Goal: Task Accomplishment & Management: Complete application form

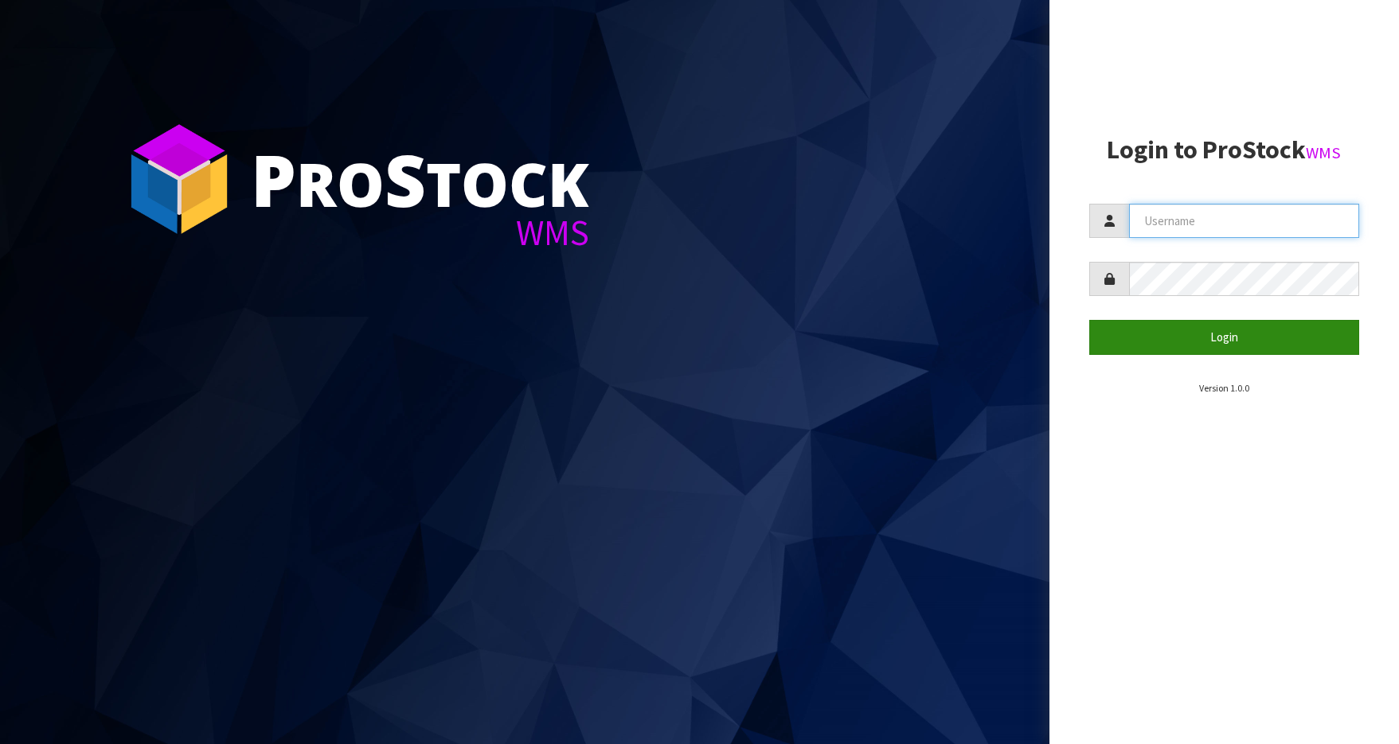
type input "GTSMOKE"
click at [1221, 337] on button "Login" at bounding box center [1224, 337] width 270 height 34
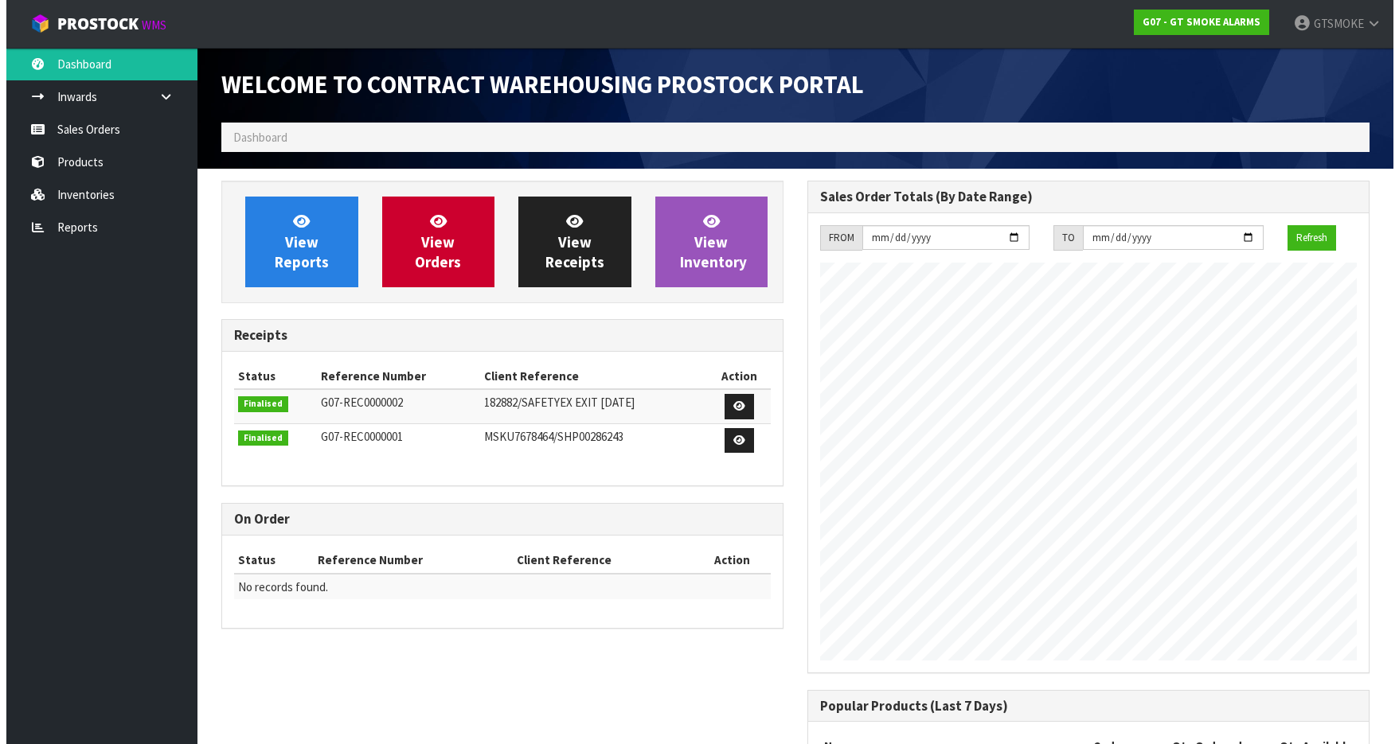
scroll to position [650, 586]
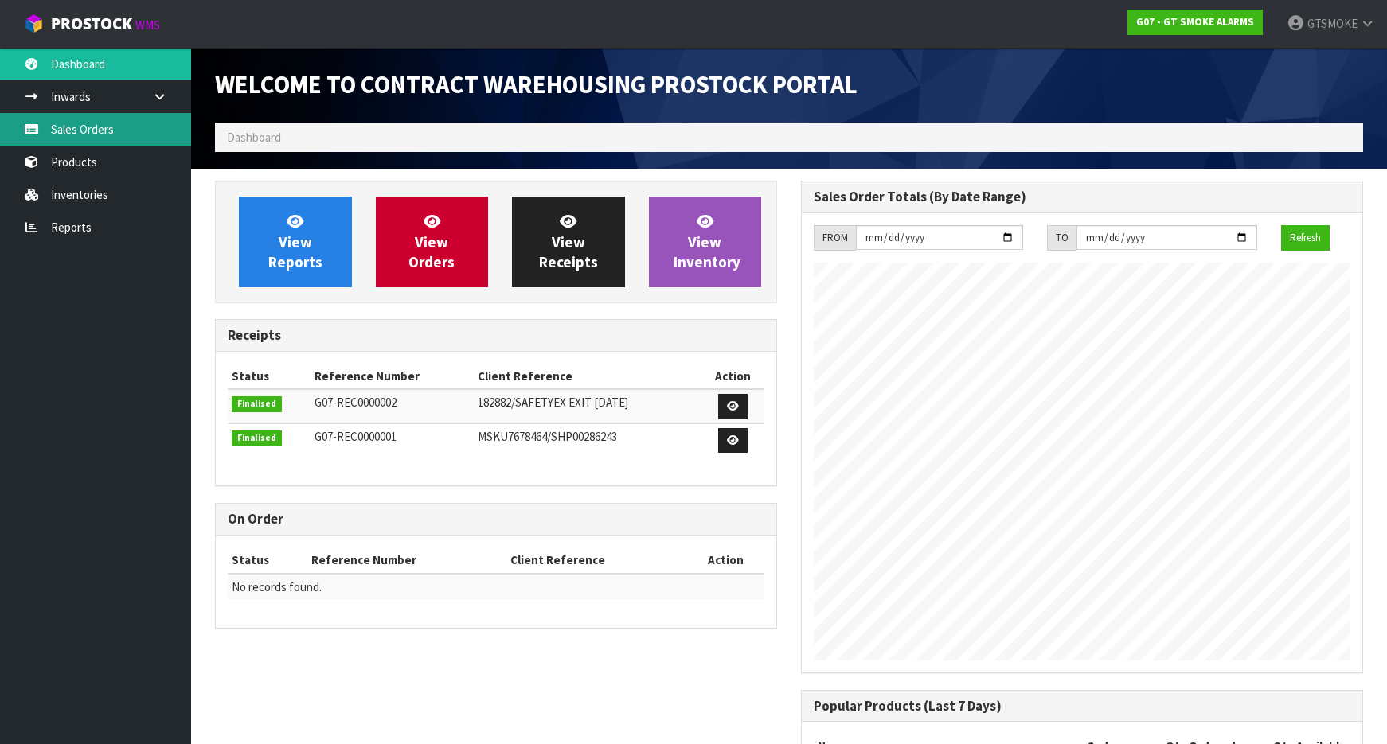
click at [92, 125] on link "Sales Orders" at bounding box center [95, 129] width 191 height 33
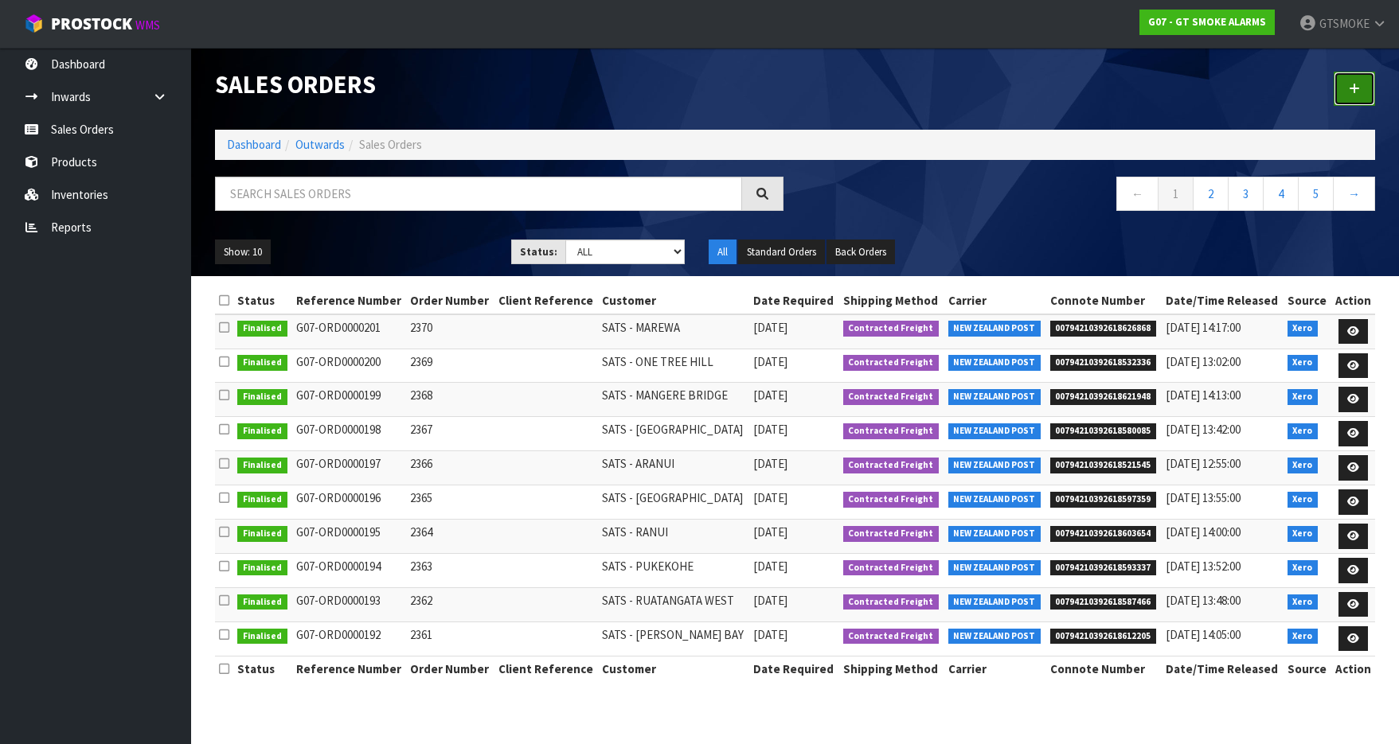
click at [1354, 89] on icon at bounding box center [1353, 89] width 11 height 12
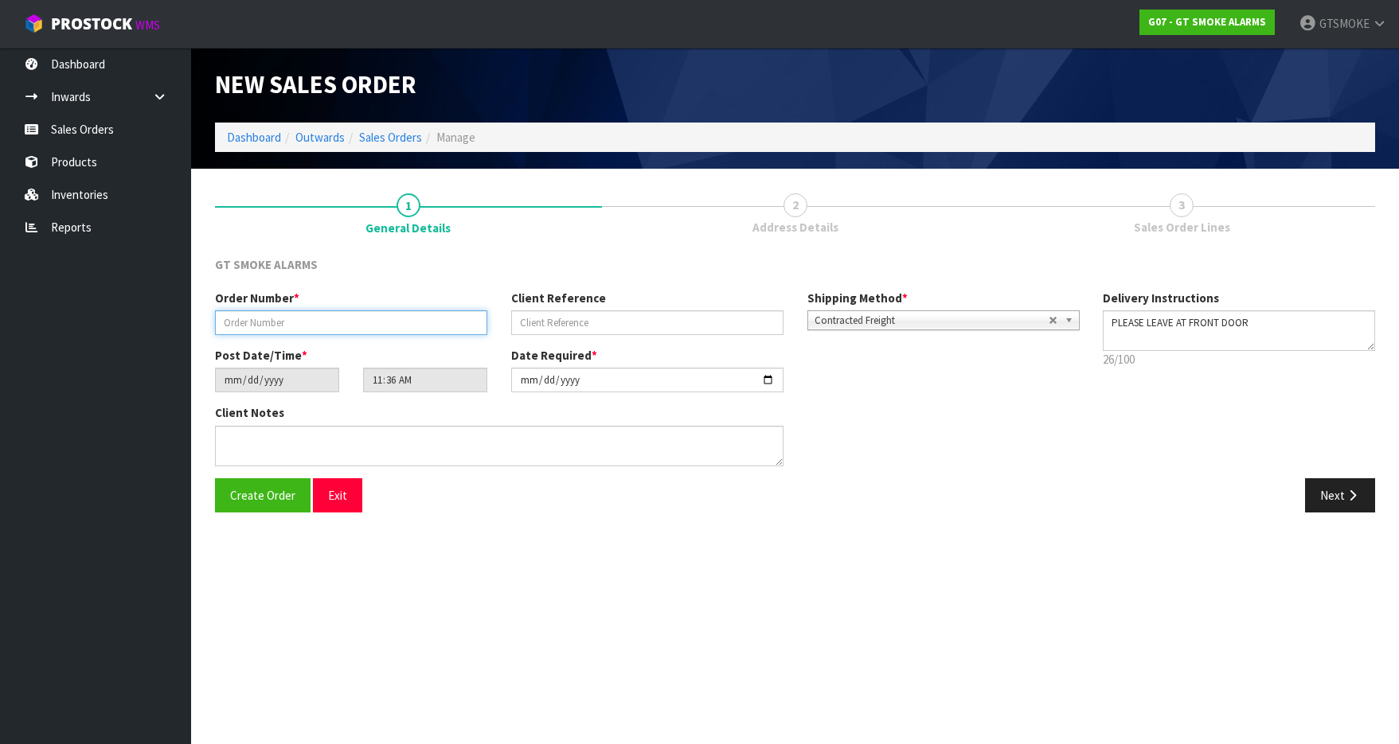
click at [247, 326] on input "text" at bounding box center [351, 322] width 272 height 25
type input "0002371"
click at [1336, 491] on button "Next" at bounding box center [1340, 495] width 70 height 34
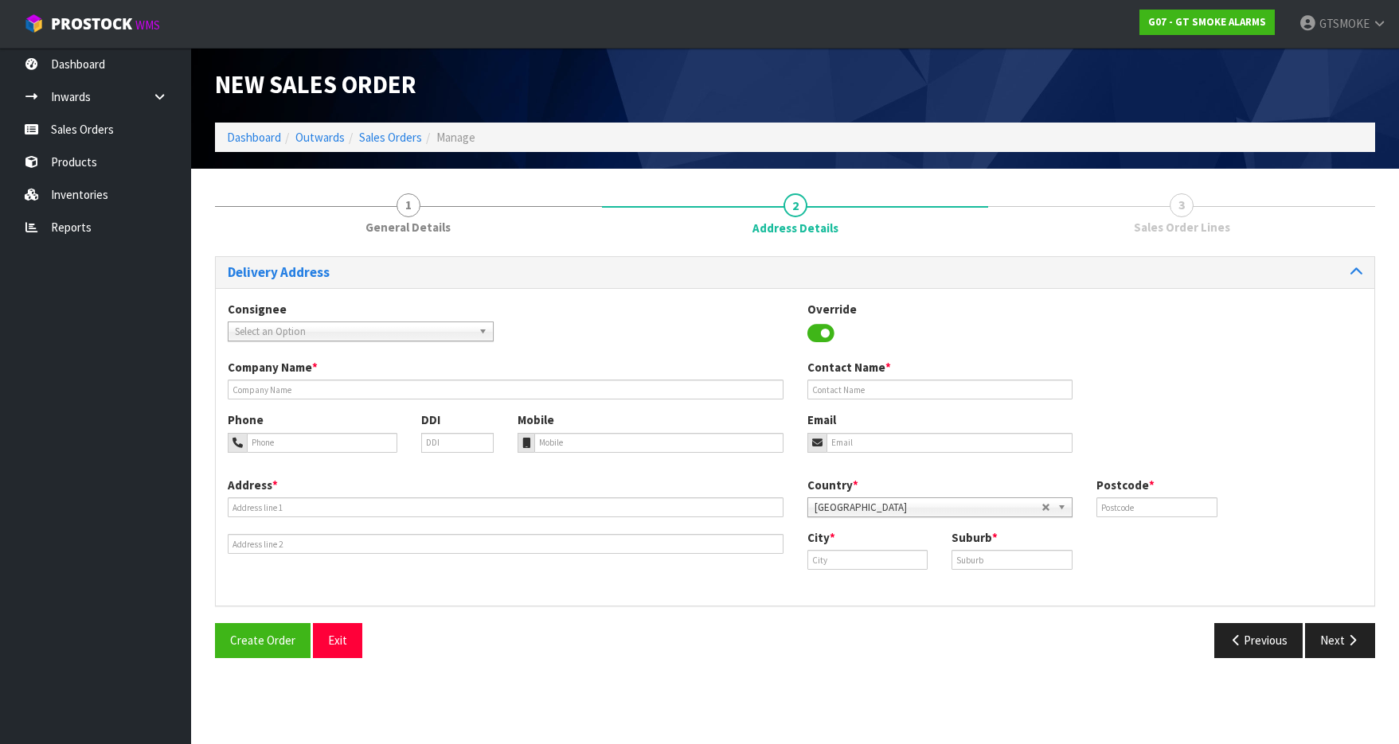
click at [482, 331] on b at bounding box center [485, 331] width 14 height 18
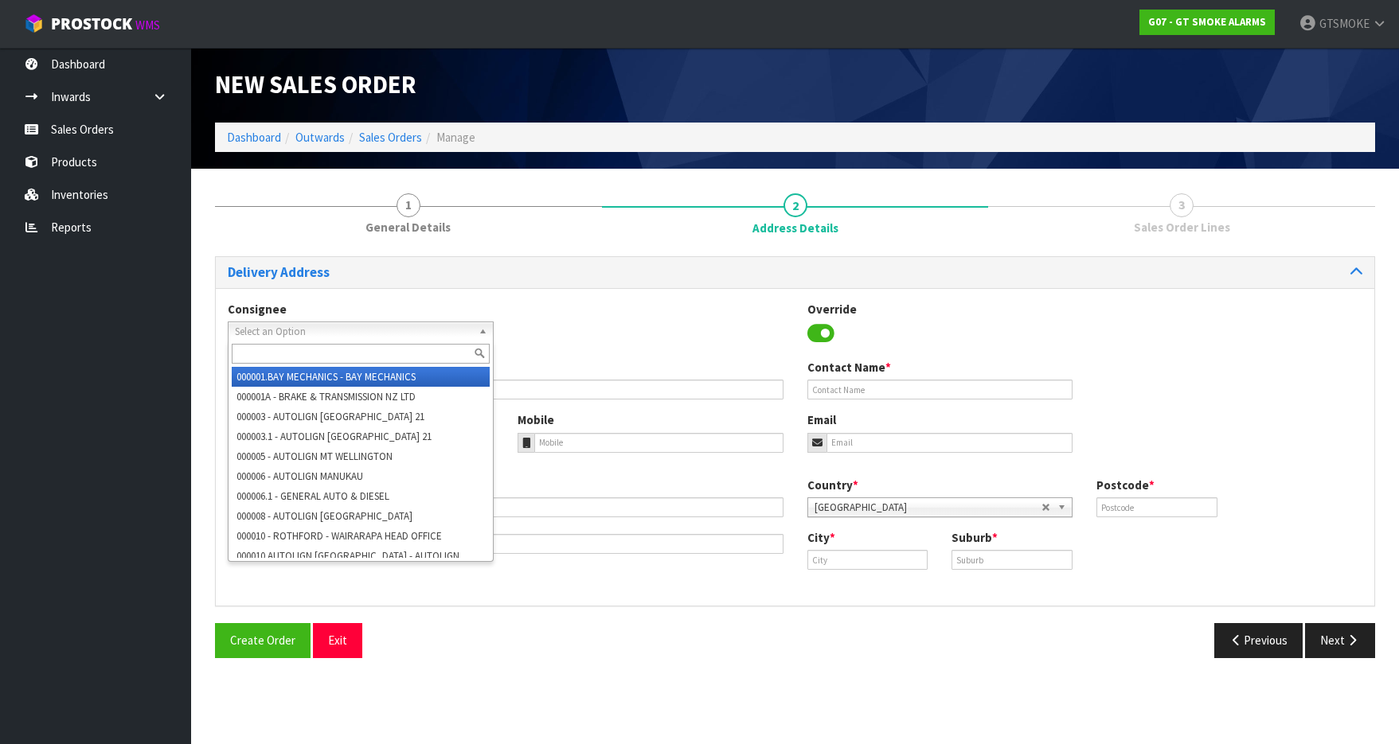
click at [558, 330] on div "Consignee 000001.BAY MECHANICS - BAY MECHANICS 000001A - BRAKE & TRANSMISSION N…" at bounding box center [795, 330] width 1158 height 58
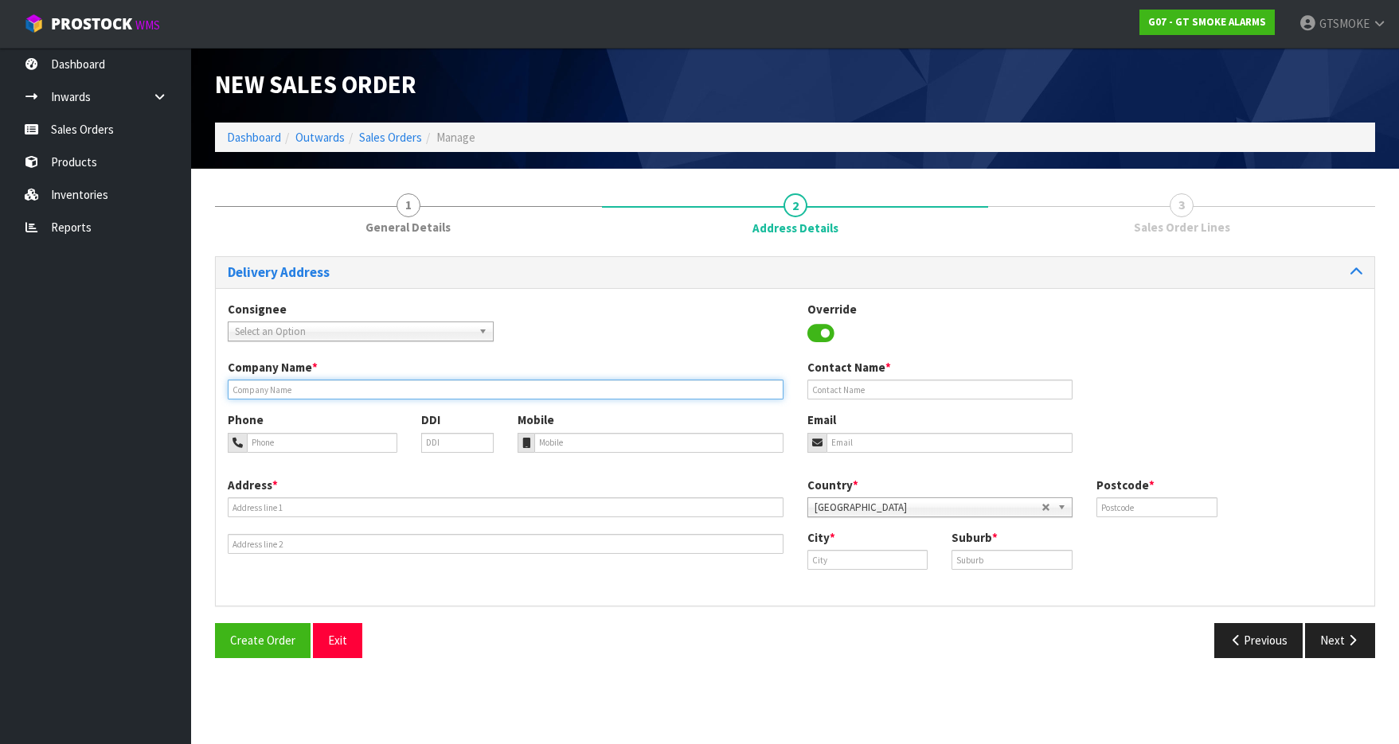
click at [242, 391] on input "text" at bounding box center [506, 390] width 556 height 20
type input "SATS - [GEOGRAPHIC_DATA]"
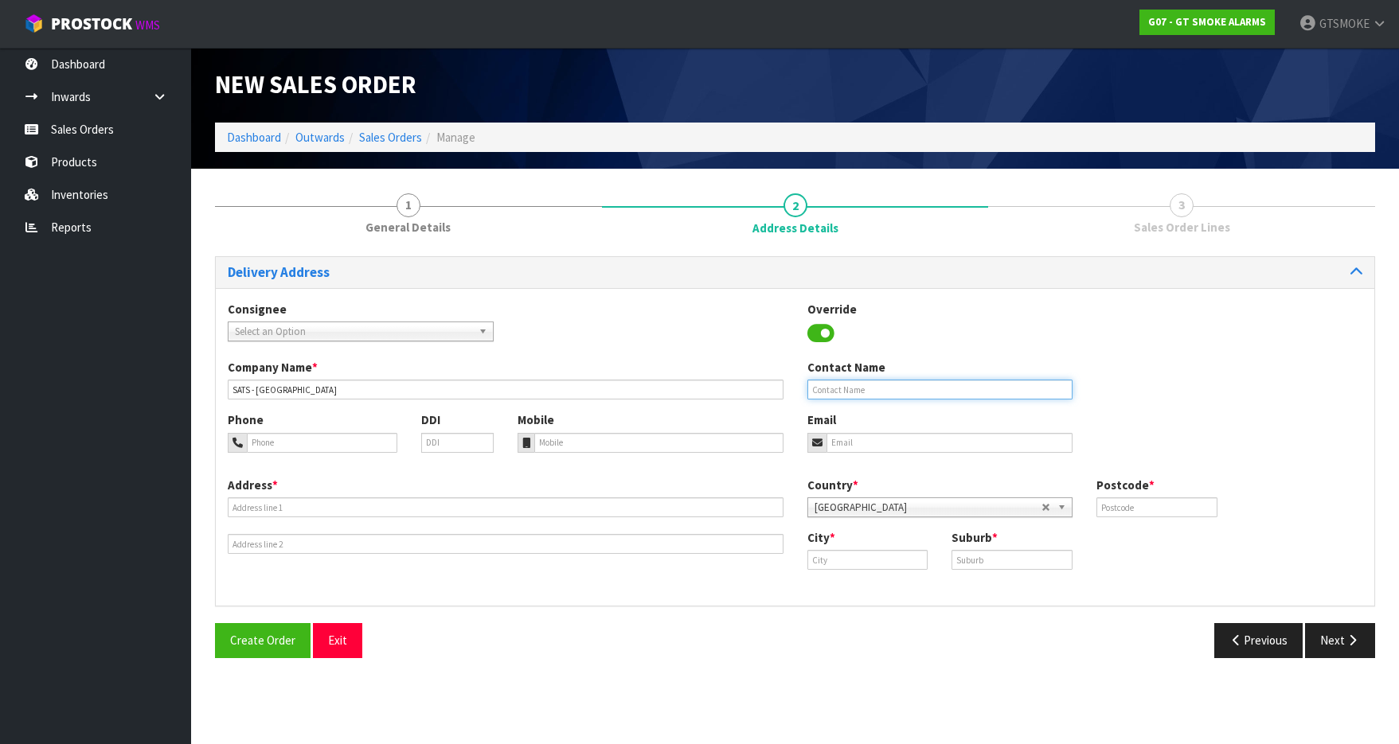
click at [817, 390] on input "text" at bounding box center [940, 390] width 266 height 20
type input "[PERSON_NAME]"
click at [540, 437] on input "tel" at bounding box center [658, 443] width 249 height 20
type input "021 564 248"
click at [844, 443] on input "email" at bounding box center [949, 443] width 247 height 20
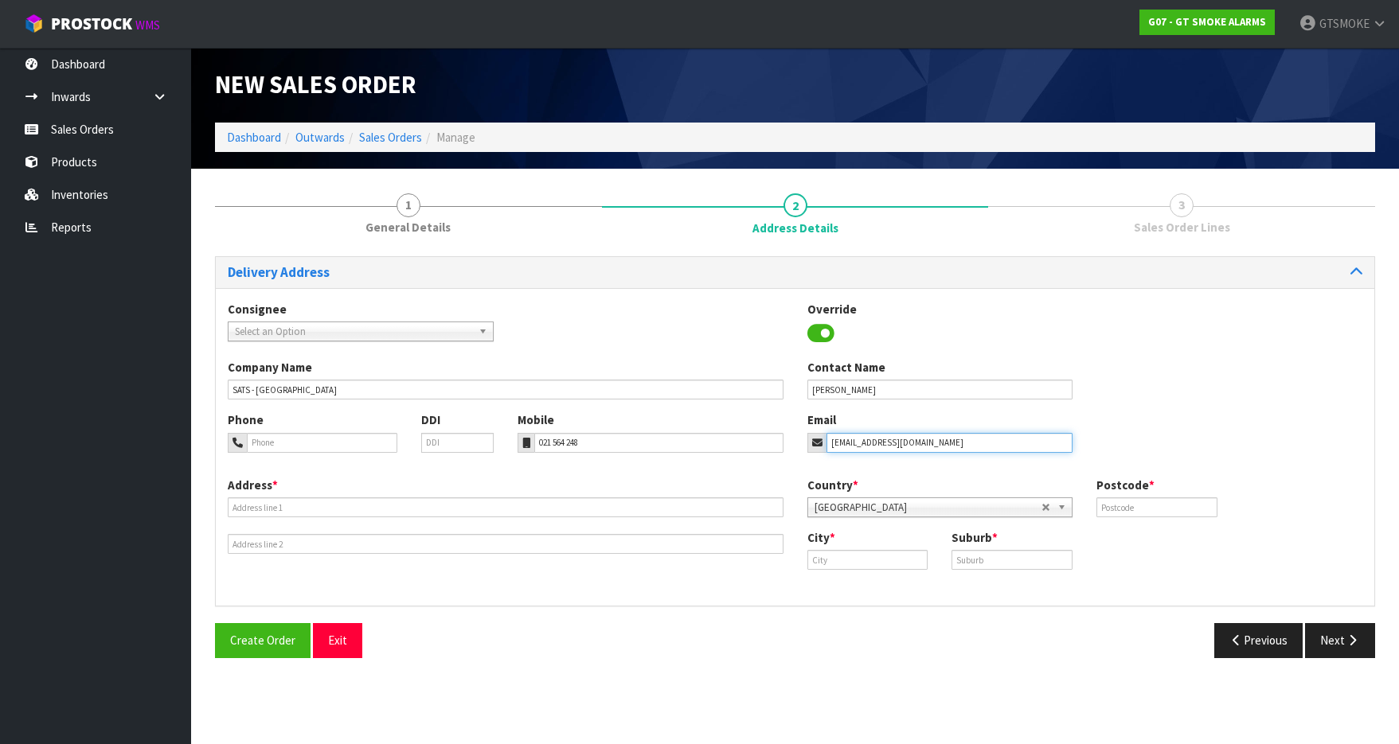
type input "[EMAIL_ADDRESS][DOMAIN_NAME]"
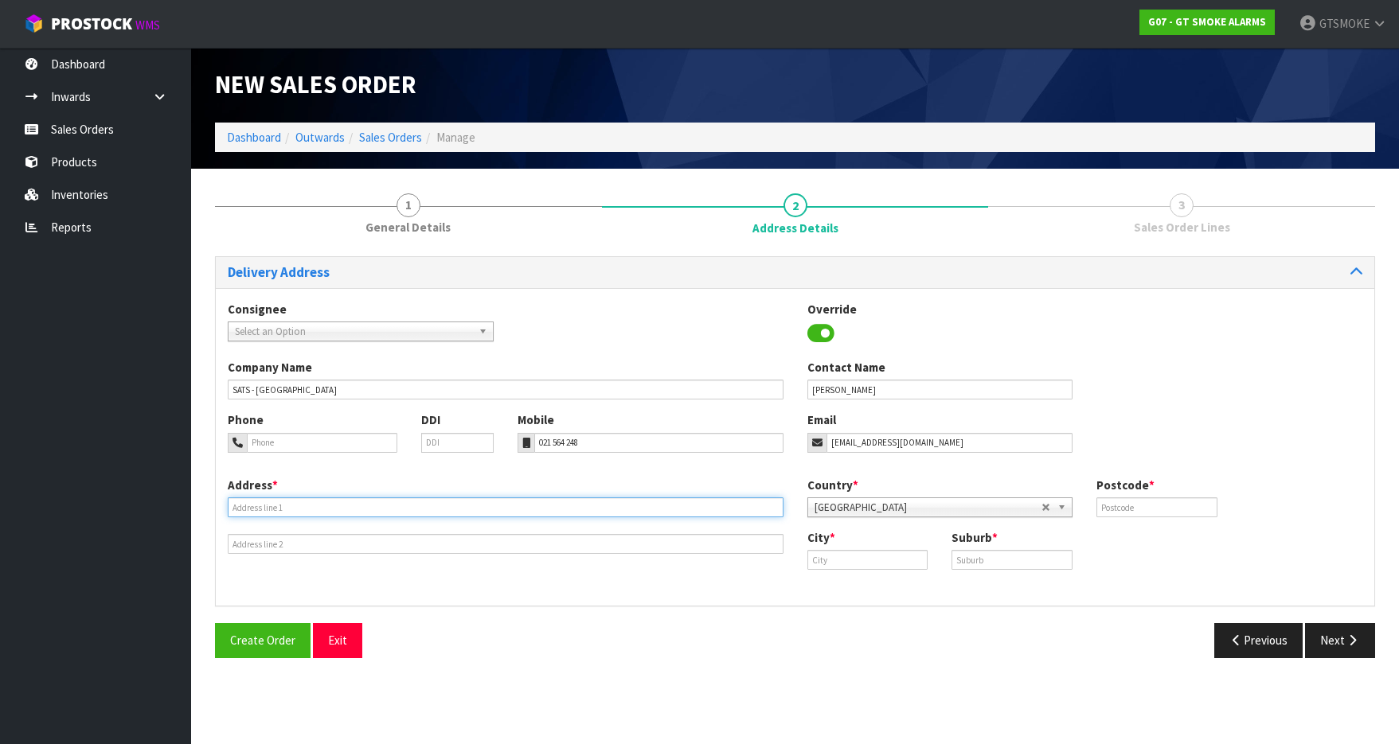
click at [243, 505] on input "text" at bounding box center [506, 507] width 556 height 20
type input "[STREET_ADDRESS]"
click at [1107, 505] on input "text" at bounding box center [1156, 507] width 121 height 20
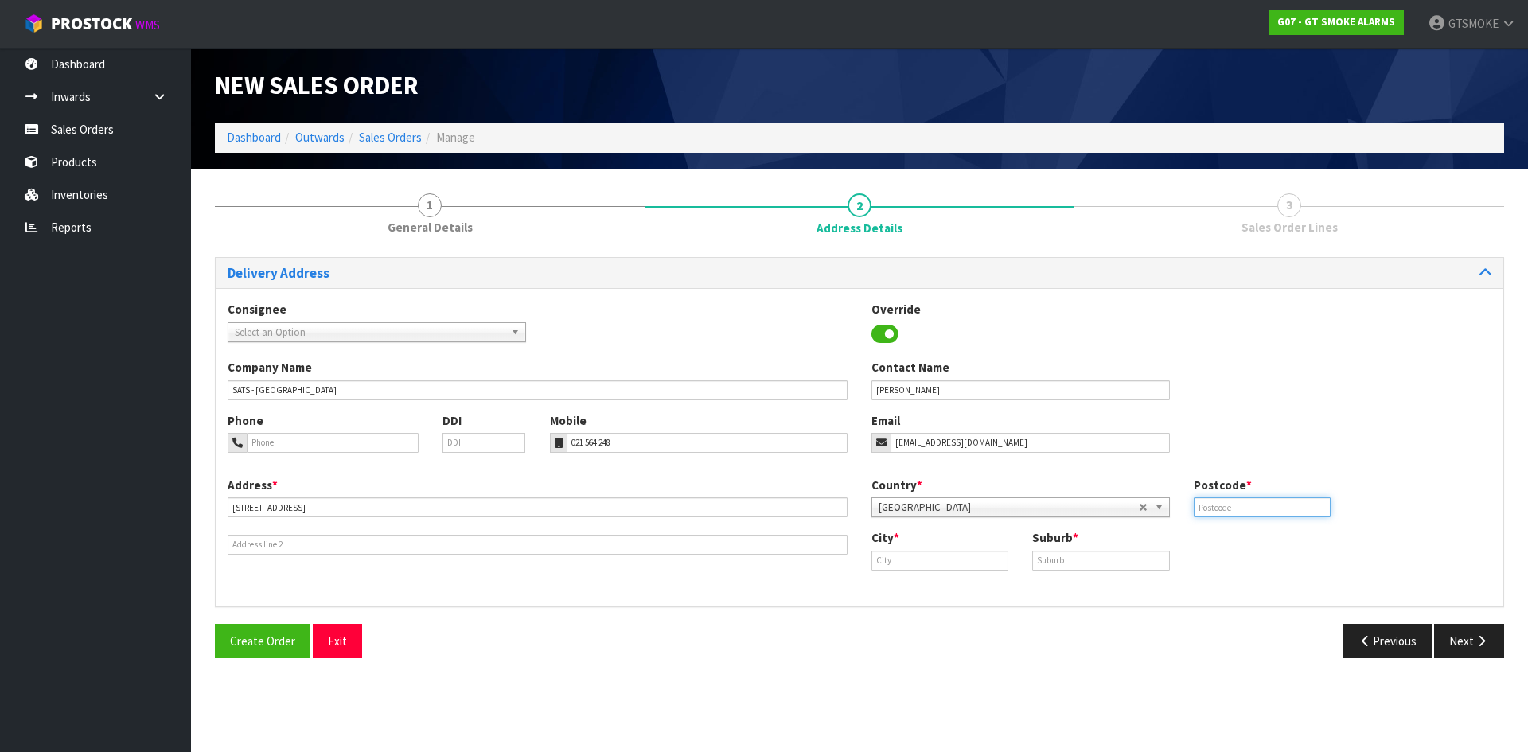
click at [1205, 501] on input "text" at bounding box center [1262, 507] width 137 height 20
type input "7020"
click at [889, 558] on input "text" at bounding box center [940, 561] width 137 height 20
type input "[GEOGRAPHIC_DATA]"
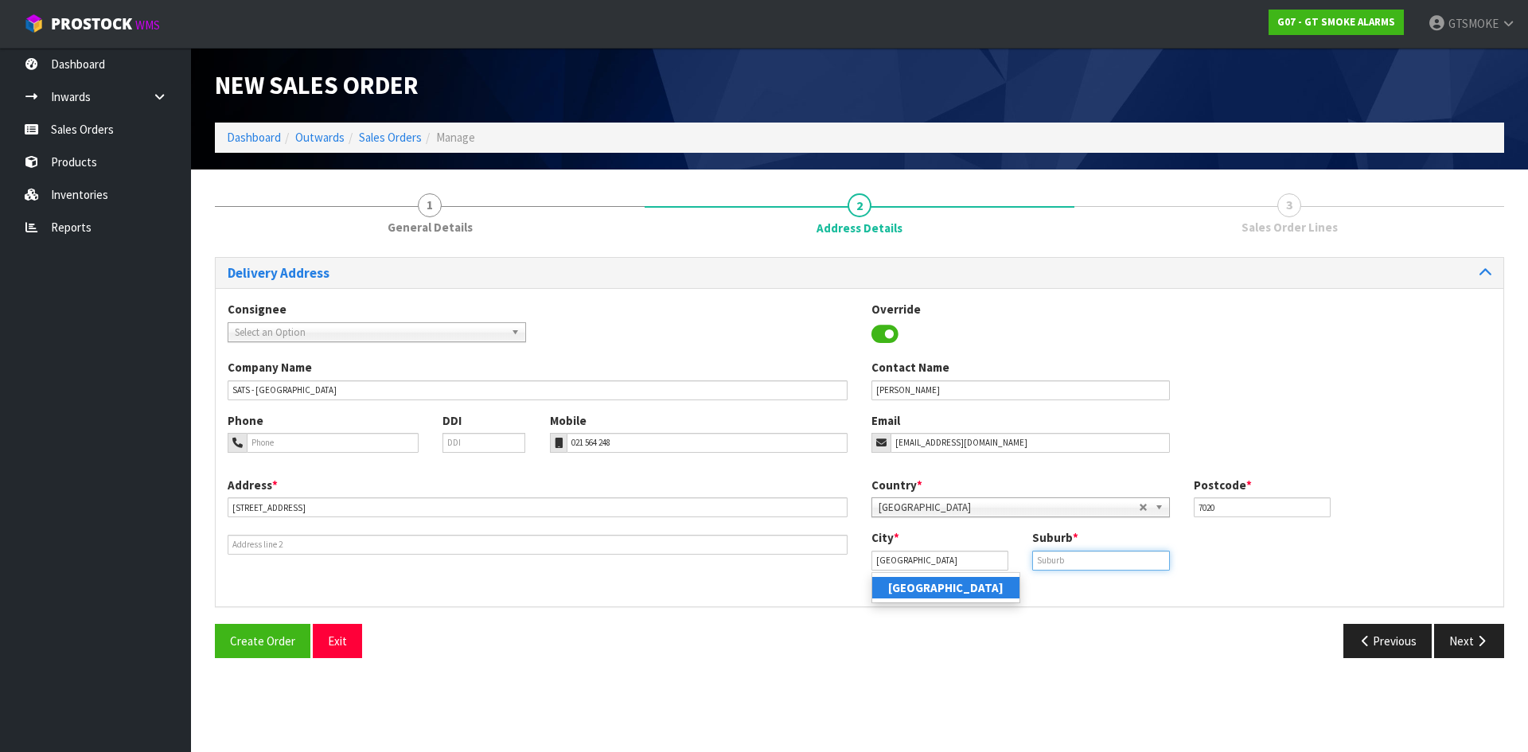
click at [1041, 560] on input "text" at bounding box center [1100, 561] width 137 height 20
type input "[GEOGRAPHIC_DATA]"
click at [1398, 637] on button "Next" at bounding box center [1469, 641] width 70 height 34
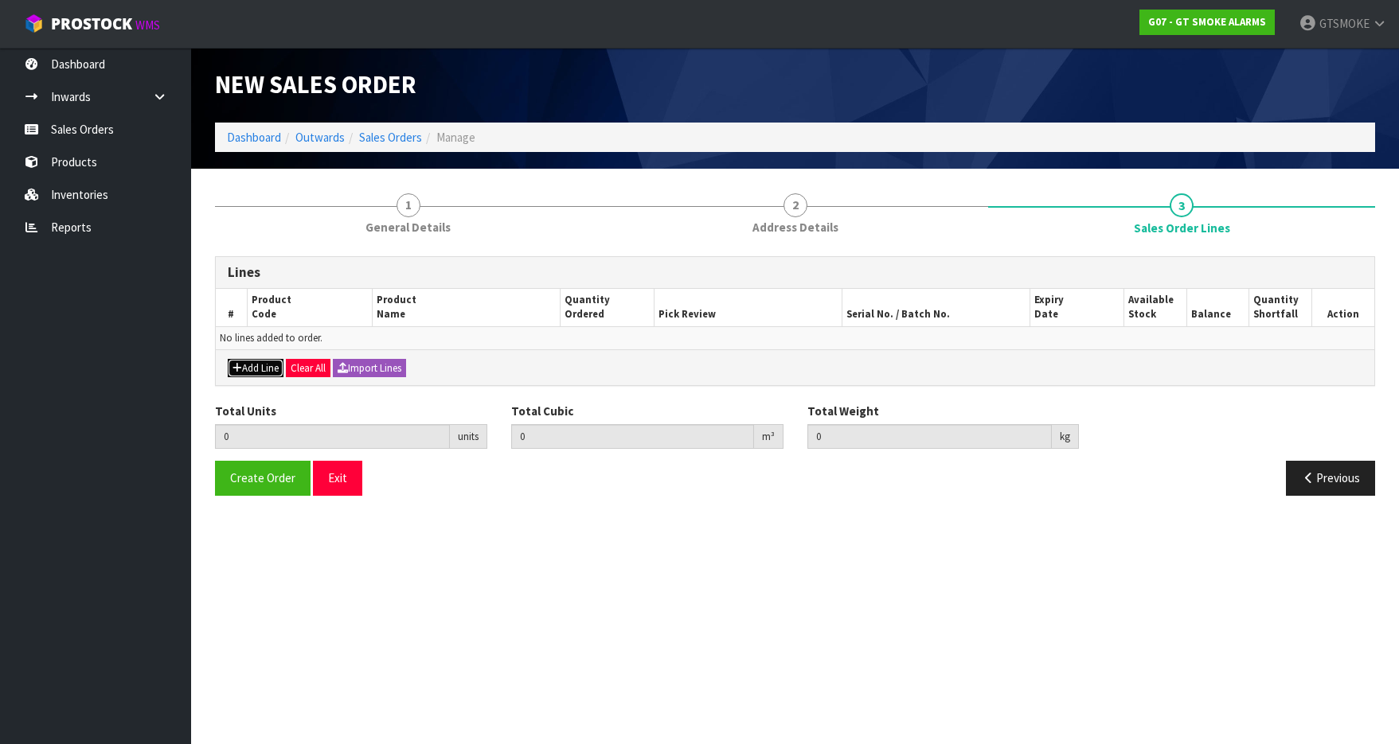
click at [271, 369] on button "Add Line" at bounding box center [256, 368] width 56 height 19
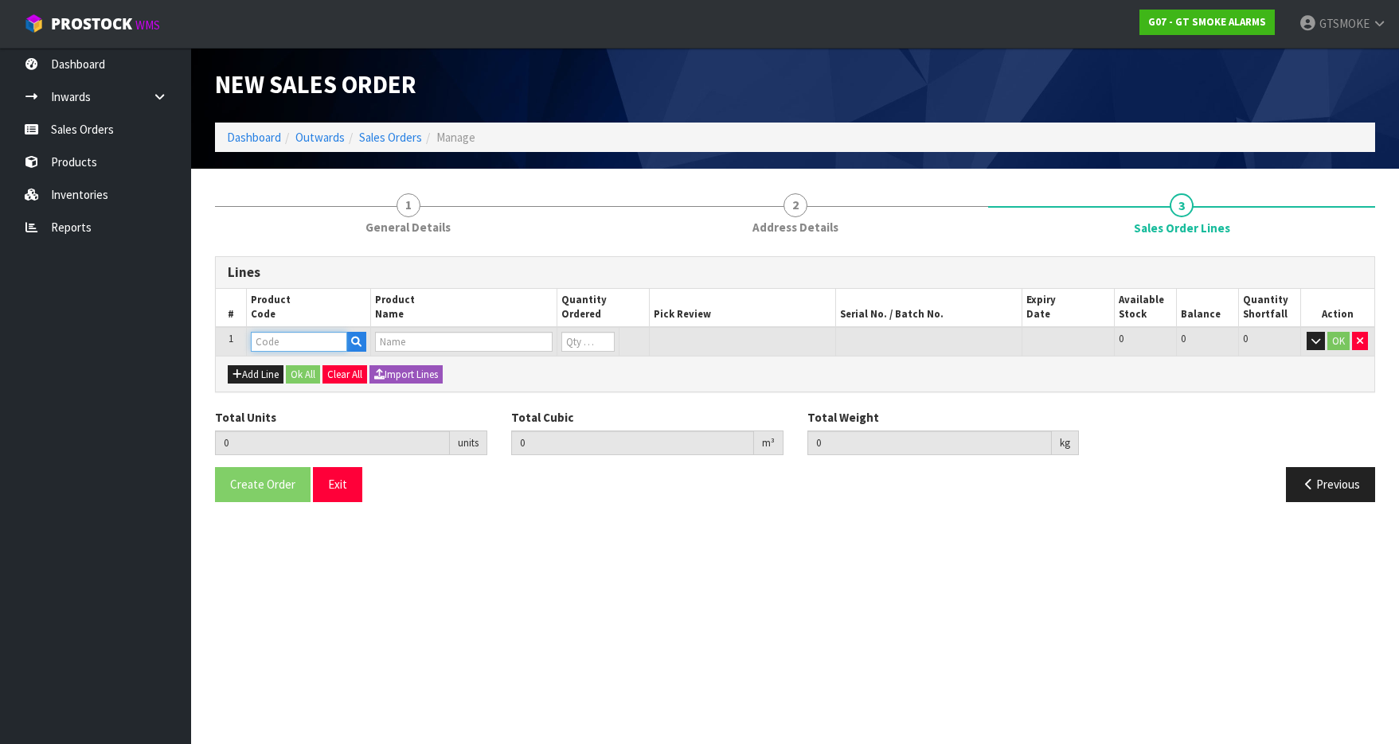
click at [296, 341] on input "text" at bounding box center [299, 342] width 96 height 20
click at [354, 341] on icon "button" at bounding box center [356, 342] width 10 height 10
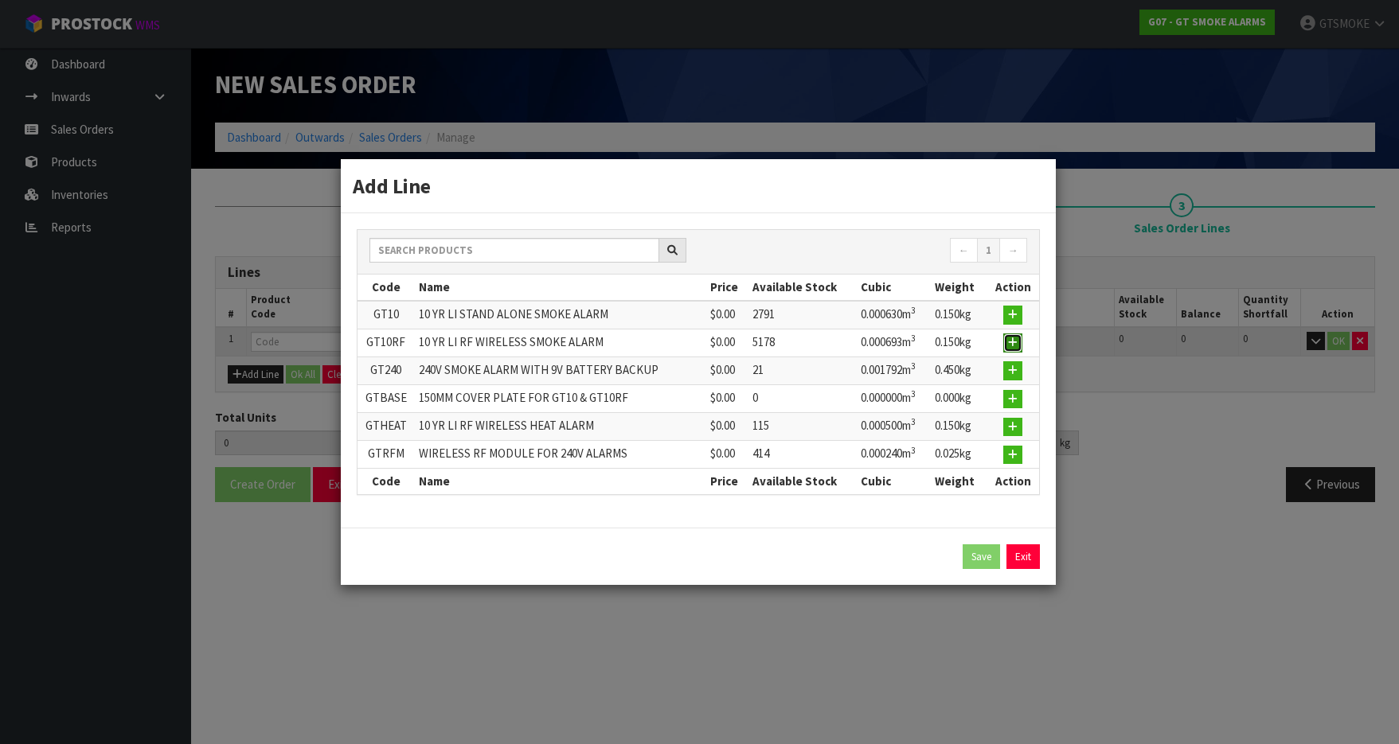
click at [1013, 345] on icon "button" at bounding box center [1013, 342] width 10 height 10
type input "0.000000"
type input "0.000"
type input "GT10RF"
type input "10 YR LI RF WIRELESS SMOKE ALARM"
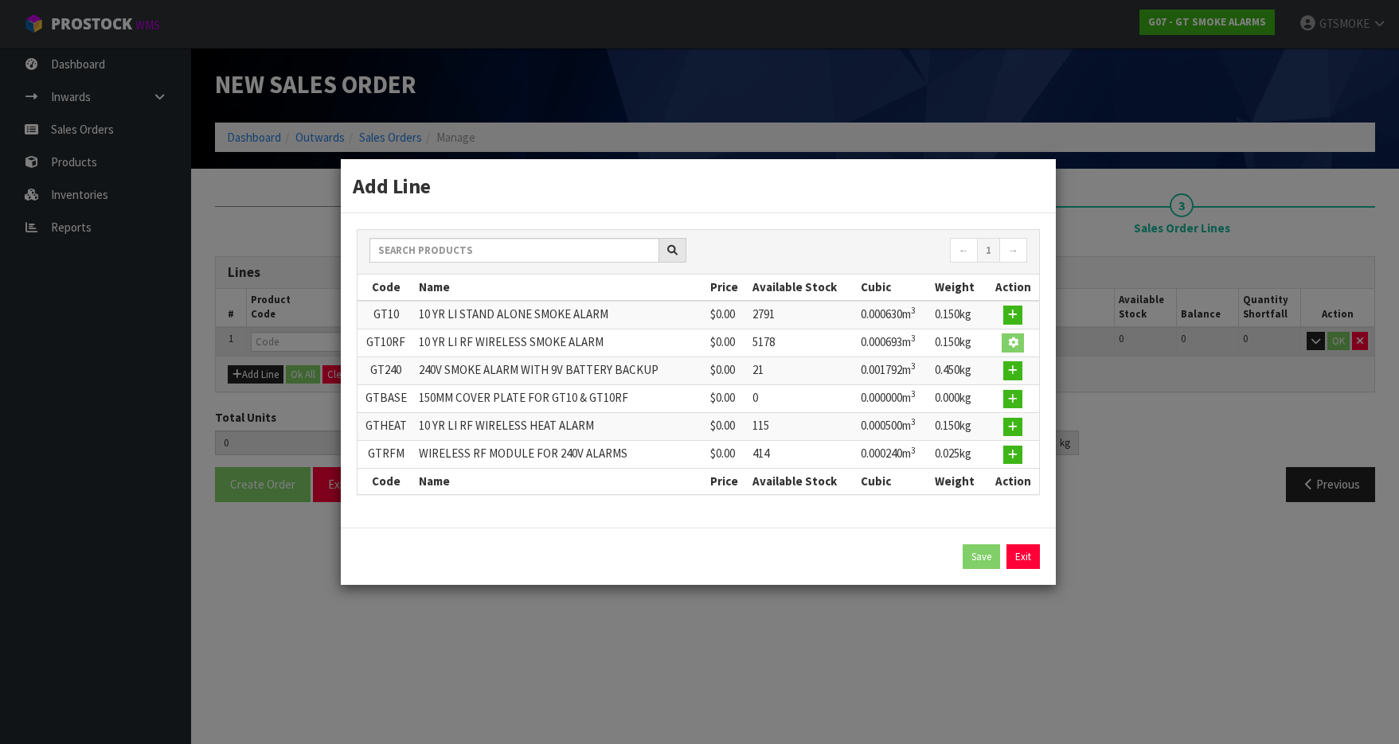
type input "0"
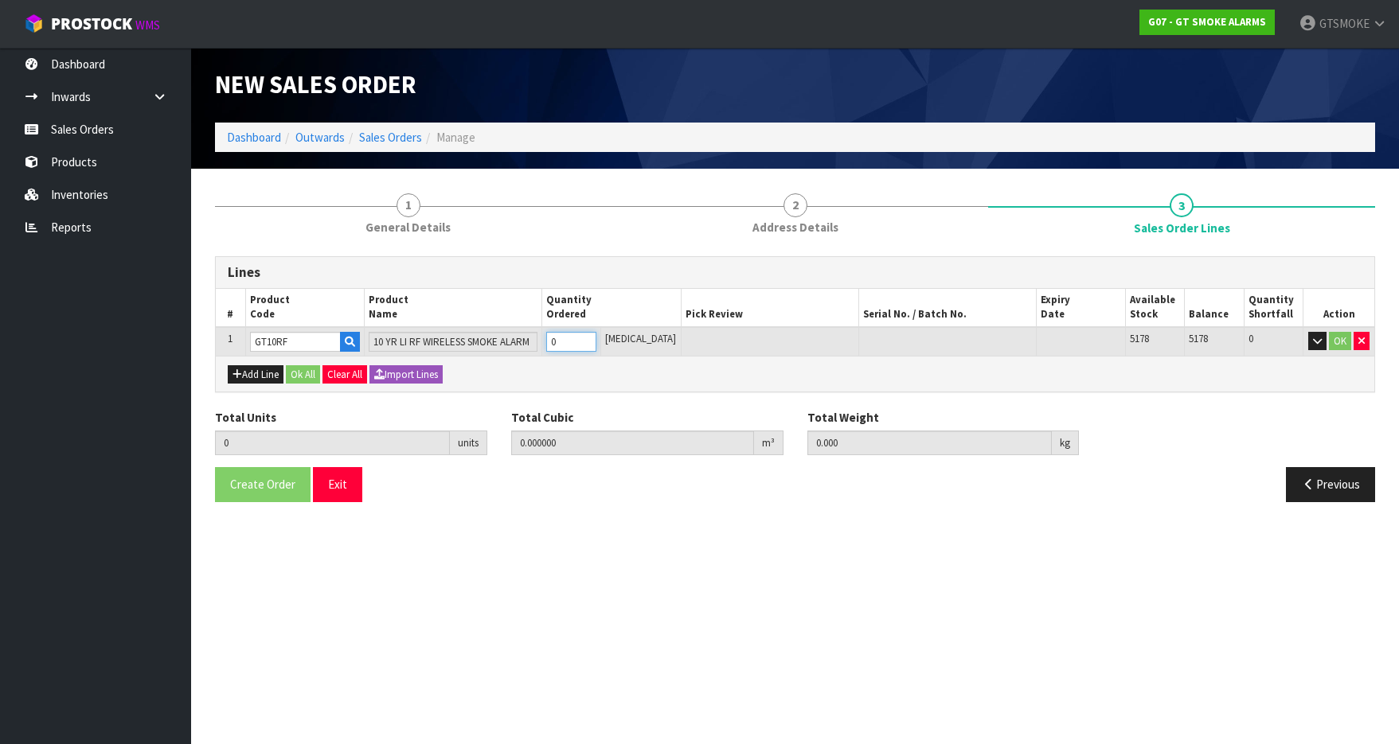
click at [591, 347] on input "0" at bounding box center [571, 342] width 50 height 20
type input "0"
type input "1"
type input "0.000693"
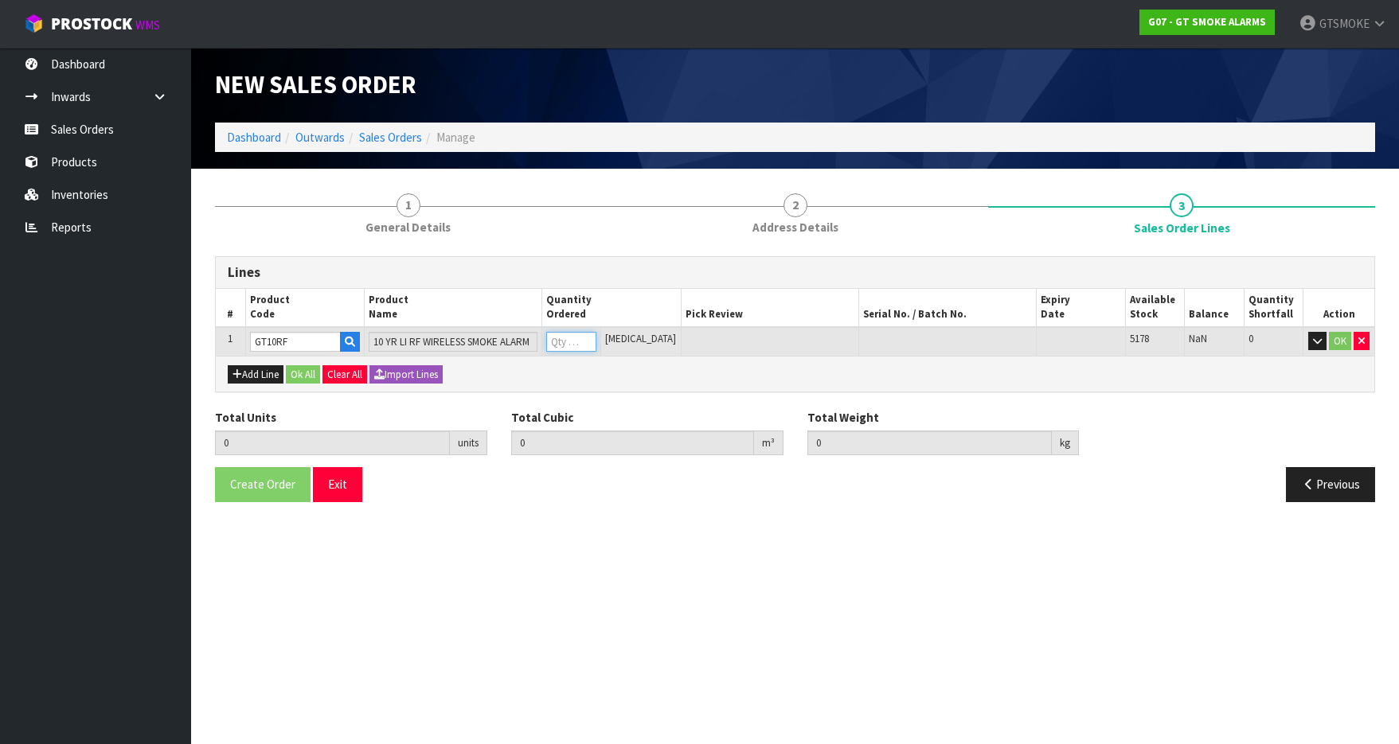
type input "0.15"
type input "1"
type input "10"
type input "0.00693"
type input "1.55"
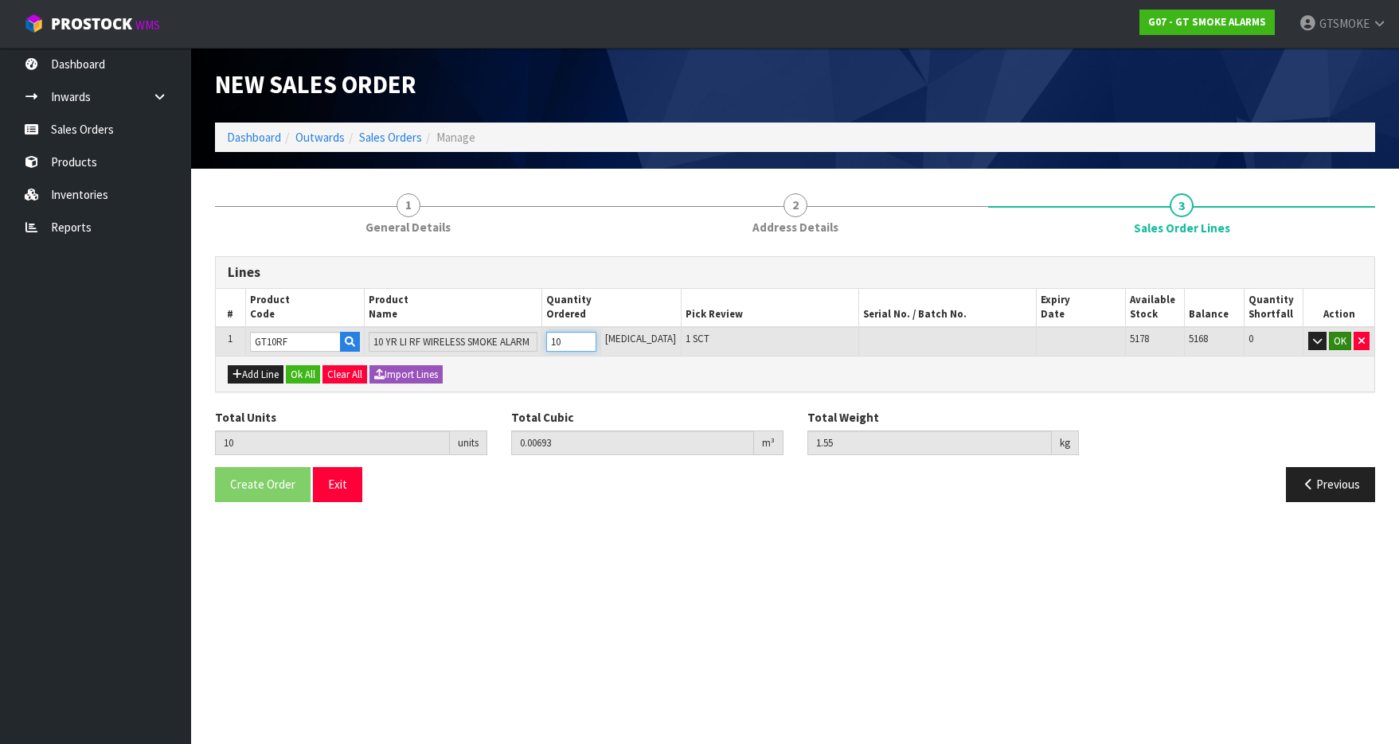
type input "10"
click at [1338, 342] on button "OK" at bounding box center [1339, 341] width 22 height 19
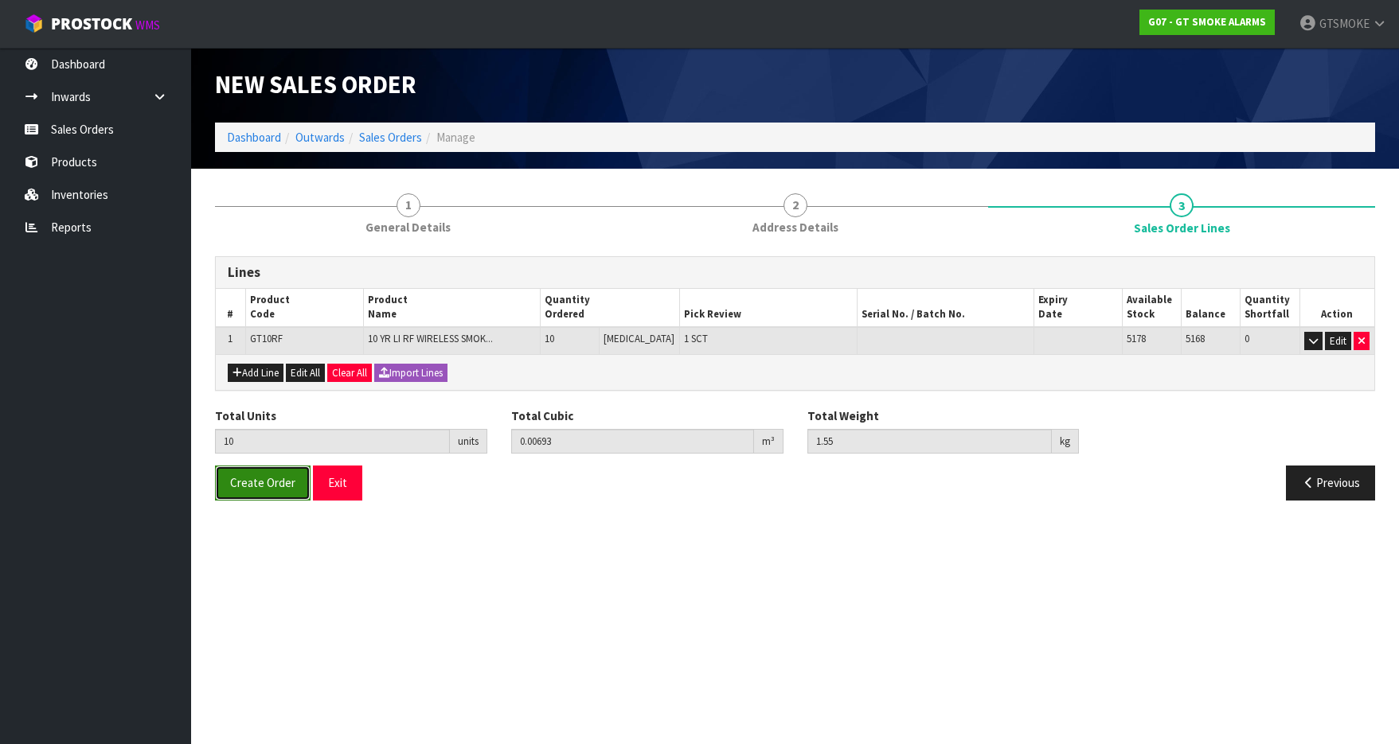
click at [261, 479] on span "Create Order" at bounding box center [262, 482] width 65 height 15
